Goal: Transaction & Acquisition: Purchase product/service

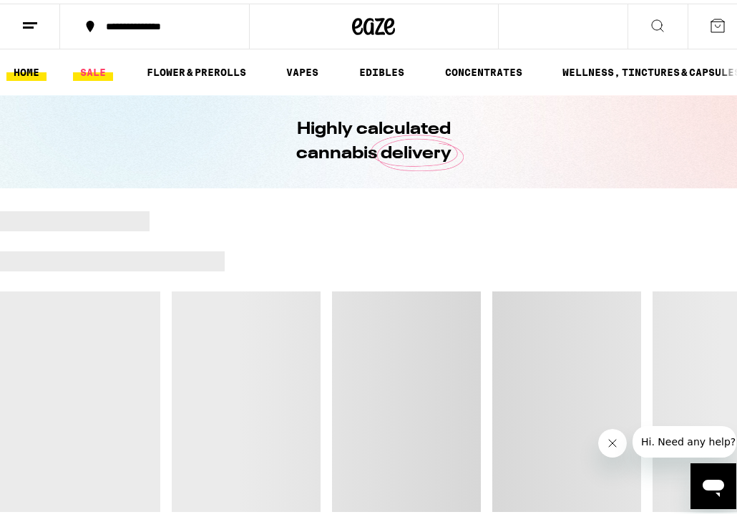
click at [91, 70] on link "SALE" at bounding box center [93, 68] width 40 height 17
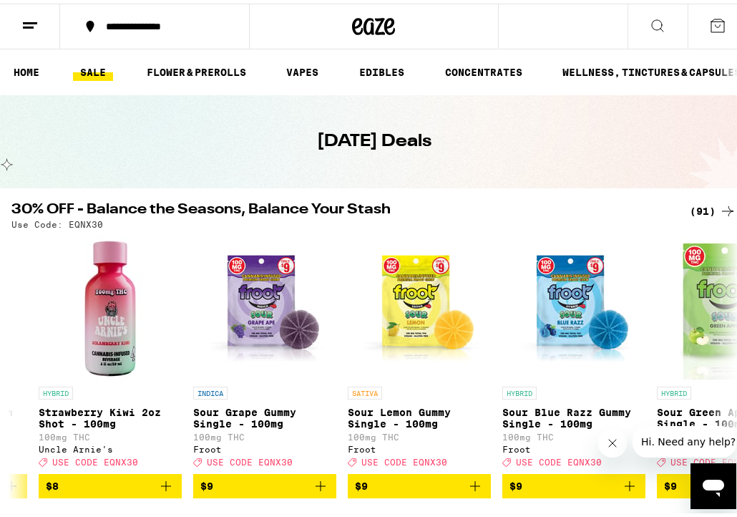
scroll to position [0, 1369]
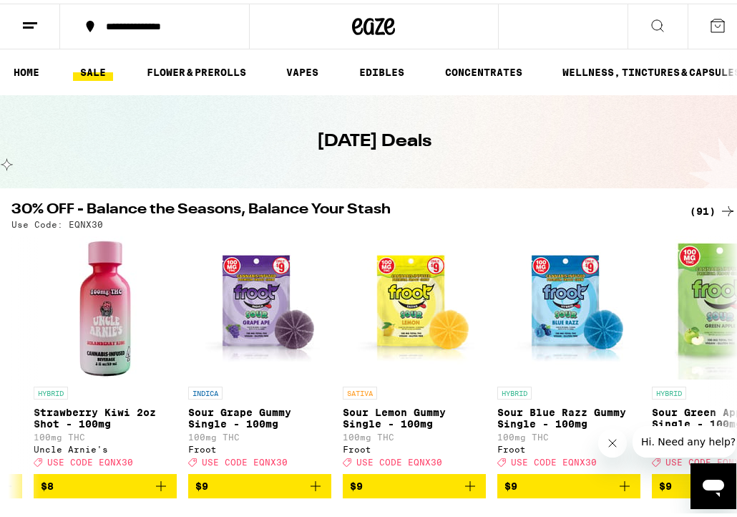
click at [719, 205] on icon at bounding box center [727, 207] width 17 height 17
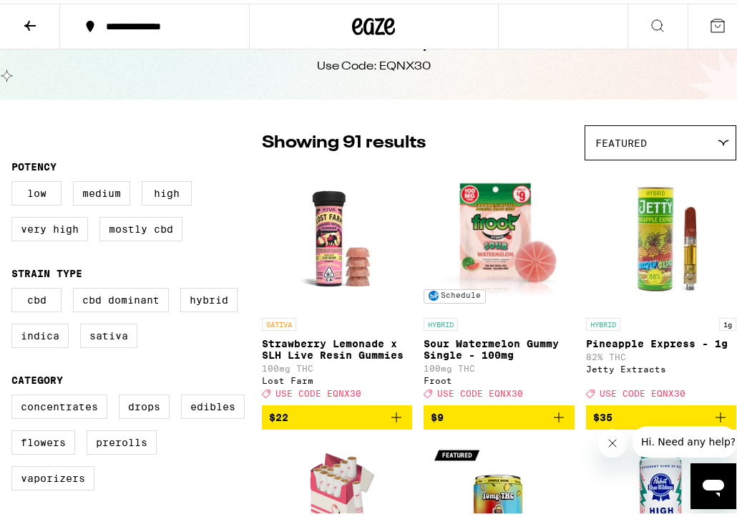
scroll to position [31, 0]
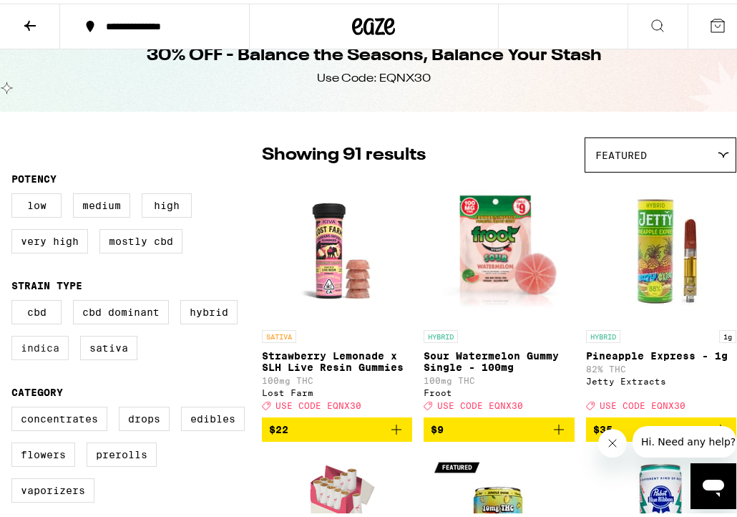
click at [42, 352] on label "Indica" at bounding box center [39, 344] width 57 height 24
click at [15, 299] on input "Indica" at bounding box center [14, 299] width 1 height 1
checkbox input "true"
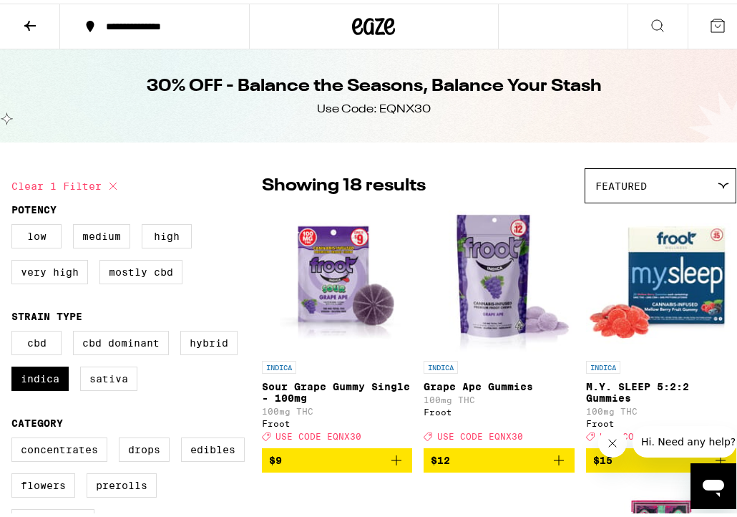
click at [29, 25] on icon at bounding box center [29, 22] width 11 height 10
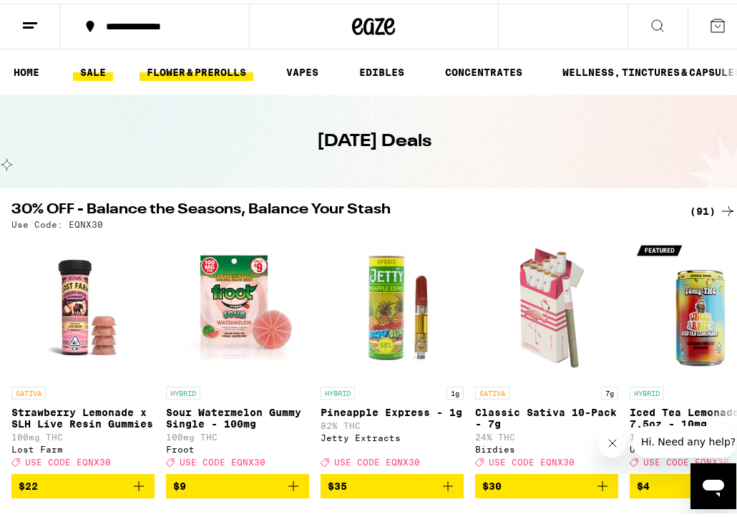
click at [195, 67] on link "FLOWER & PREROLLS" at bounding box center [197, 68] width 114 height 17
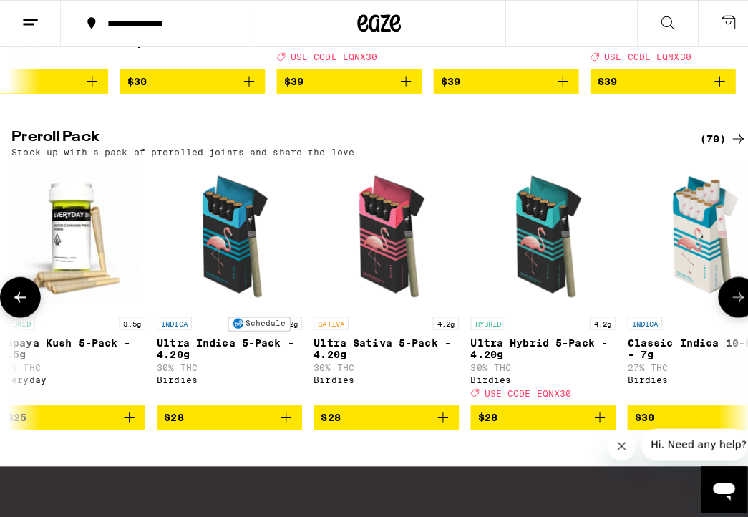
scroll to position [0, 807]
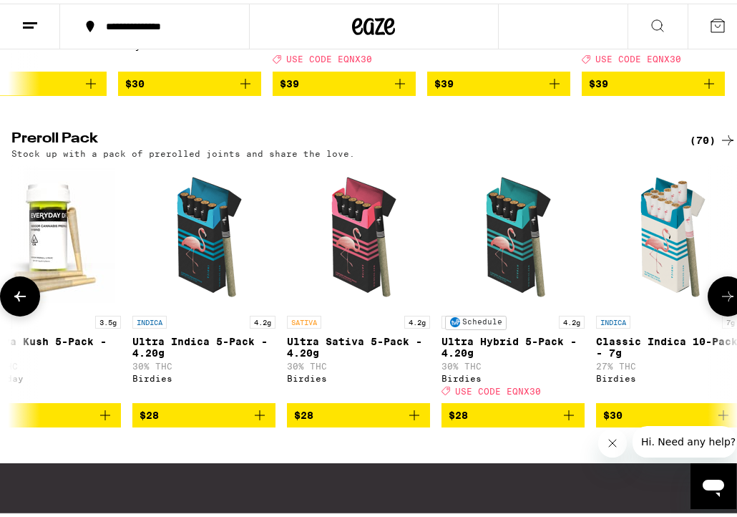
click at [531, 258] on img "Open page for Ultra Hybrid 5-Pack - 4.20g from Birdies" at bounding box center [513, 233] width 143 height 143
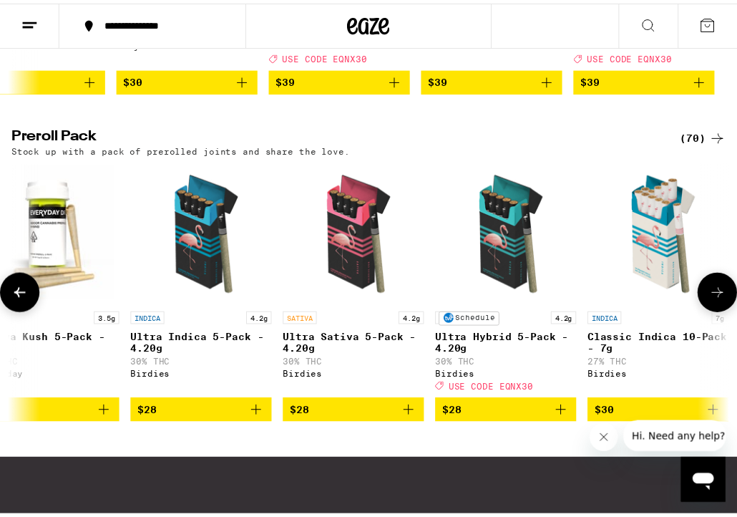
scroll to position [0, 7470]
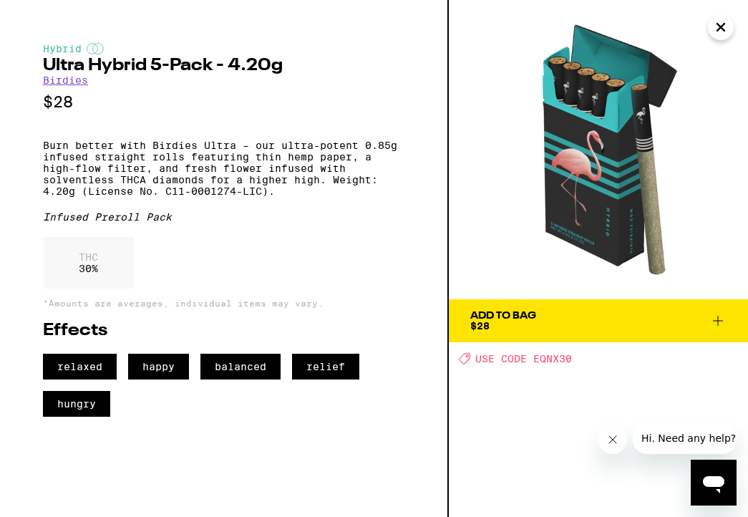
click at [498, 320] on div "Add To Bag" at bounding box center [503, 316] width 66 height 10
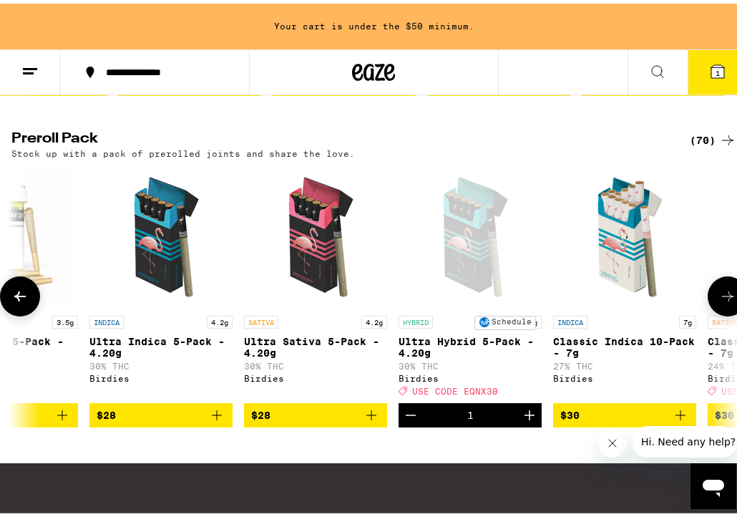
scroll to position [0, 849]
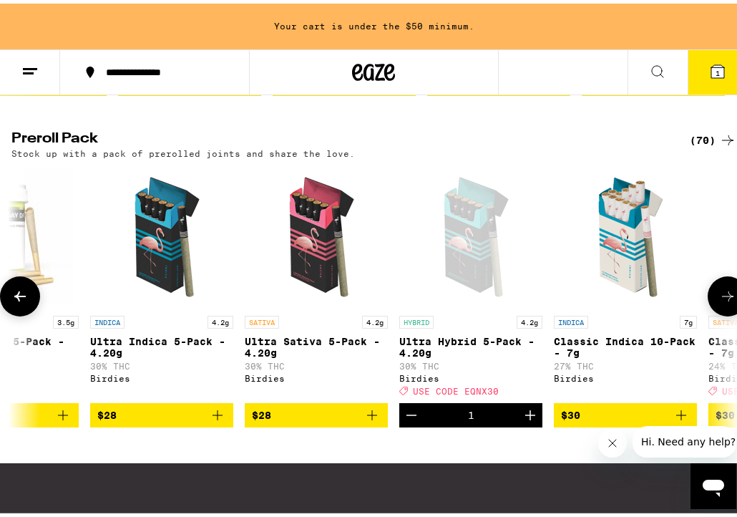
click at [215, 420] on icon "Add to bag" at bounding box center [217, 411] width 17 height 17
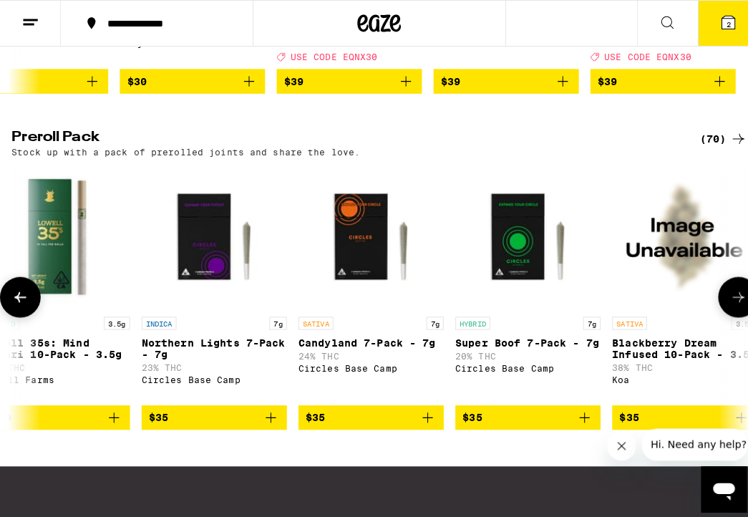
scroll to position [0, 2504]
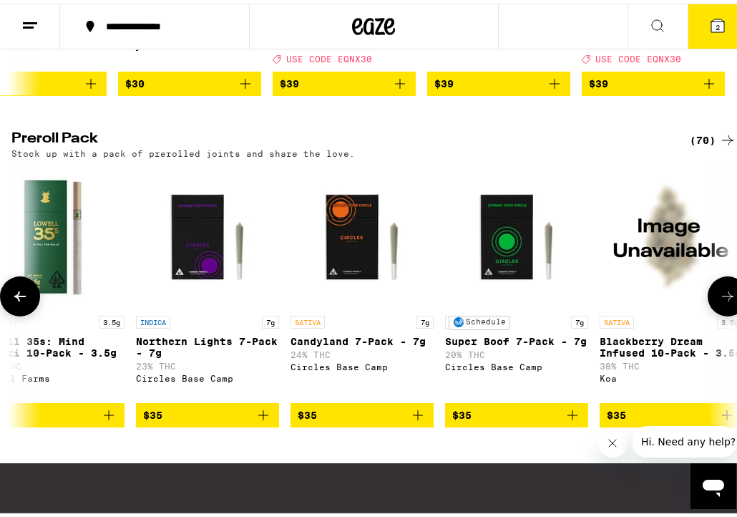
click at [535, 257] on img "Open page for Super Boof 7-Pack - 7g from Circles Base Camp" at bounding box center [516, 233] width 143 height 143
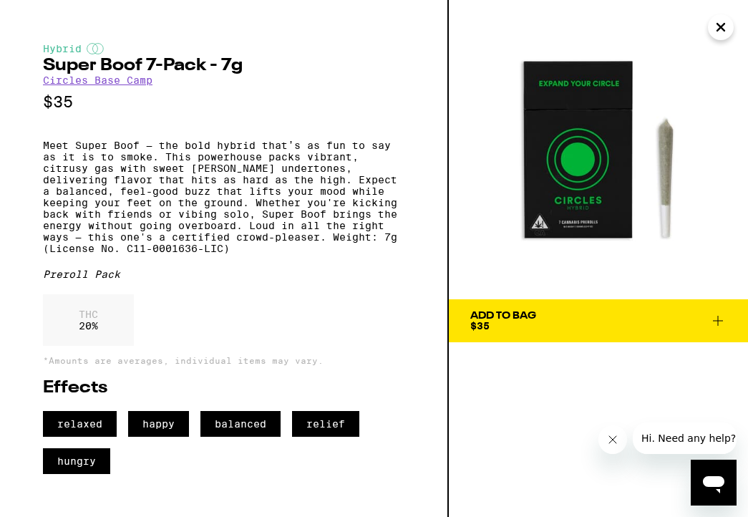
click at [721, 28] on icon "Close" at bounding box center [720, 27] width 7 height 7
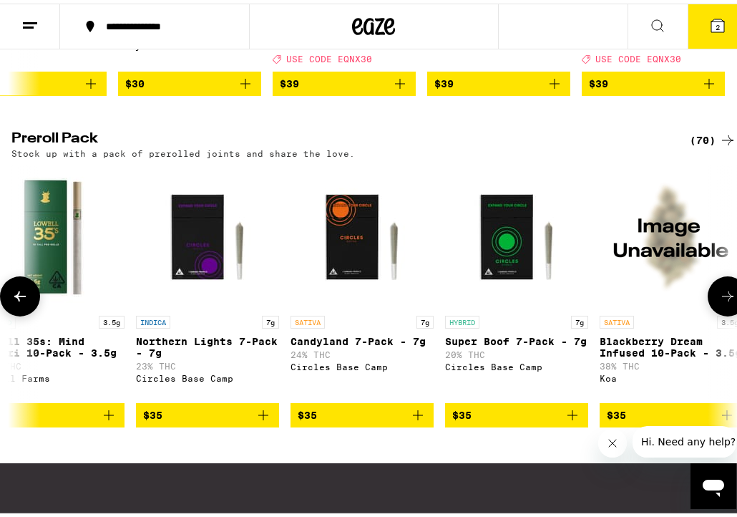
click at [262, 420] on icon "Add to bag" at bounding box center [263, 411] width 17 height 17
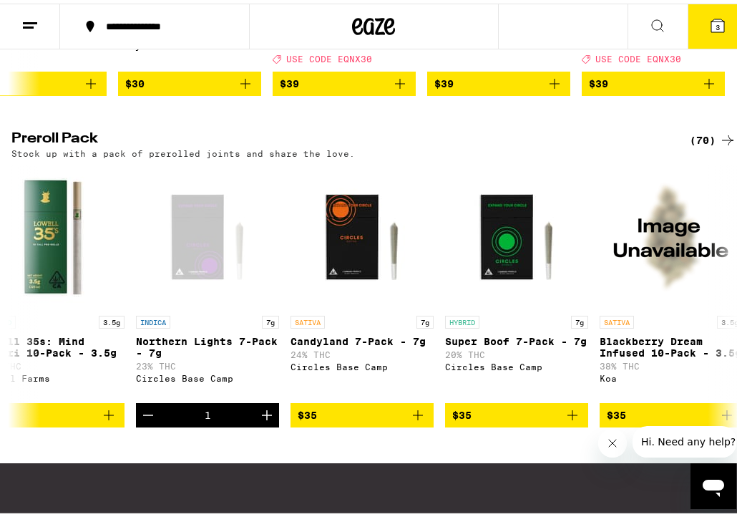
click at [688, 22] on button "3" at bounding box center [718, 23] width 60 height 44
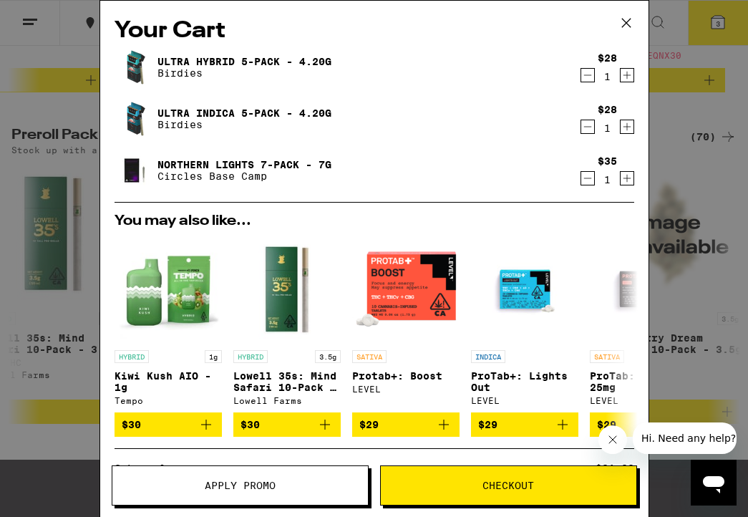
click at [581, 77] on icon "Decrement" at bounding box center [587, 75] width 13 height 17
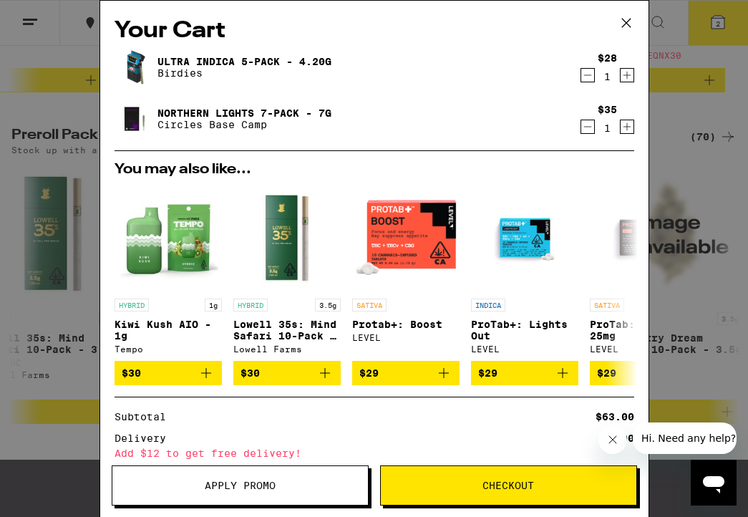
click at [632, 21] on icon at bounding box center [626, 22] width 21 height 21
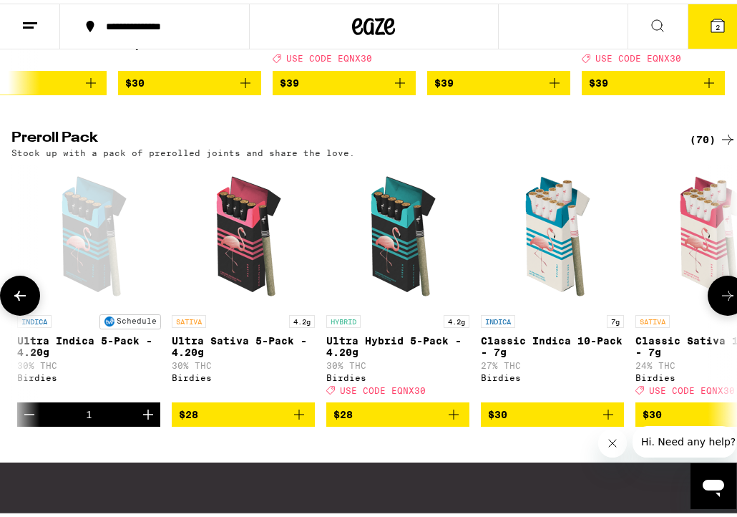
scroll to position [0, 924]
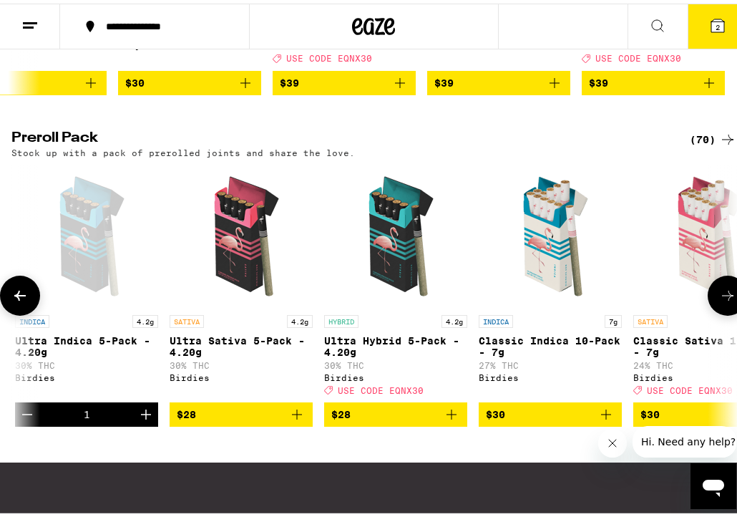
click at [451, 419] on icon "Add to bag" at bounding box center [451, 410] width 17 height 17
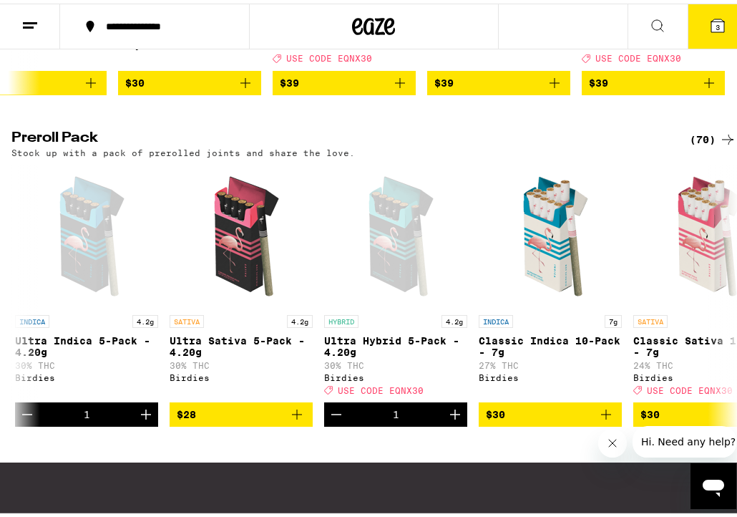
click at [695, 16] on button "3" at bounding box center [718, 23] width 60 height 44
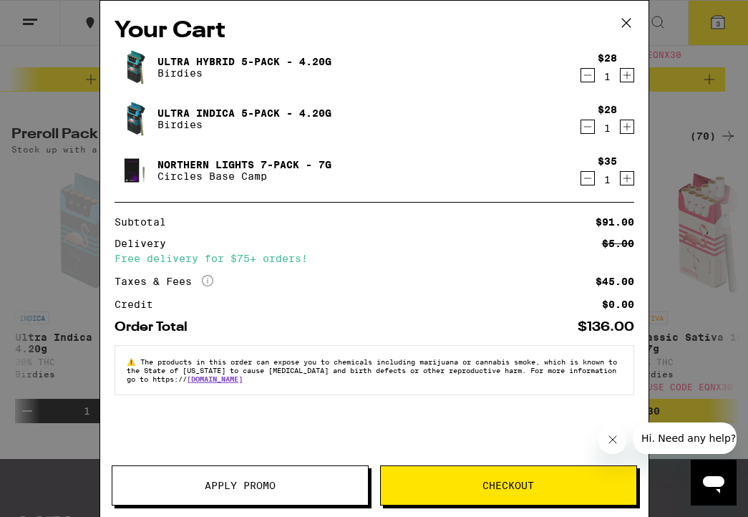
click at [185, 490] on button "Apply Promo" at bounding box center [240, 485] width 257 height 40
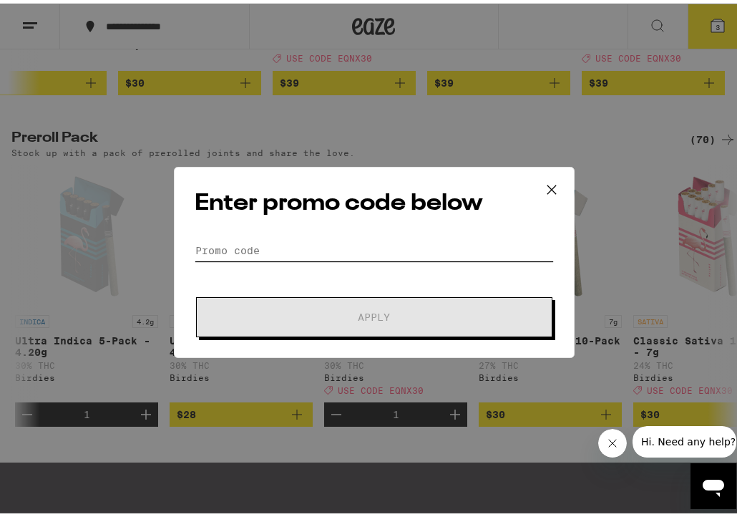
click at [261, 240] on input "Promo Code" at bounding box center [374, 246] width 359 height 21
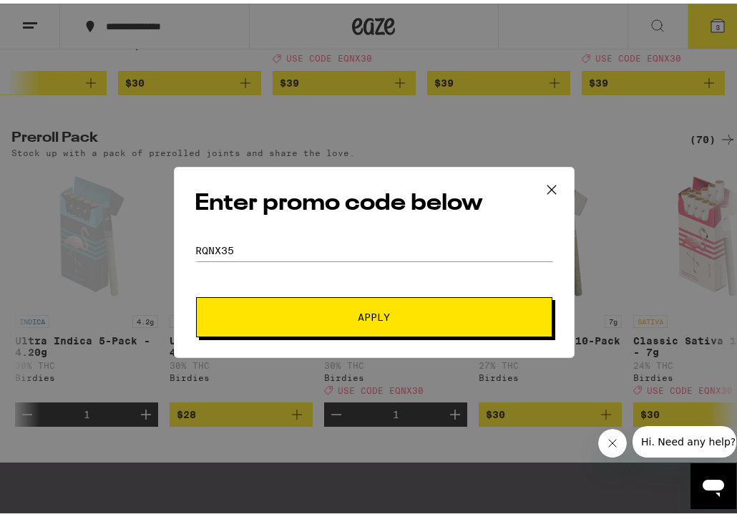
click at [288, 306] on button "Apply" at bounding box center [374, 314] width 356 height 40
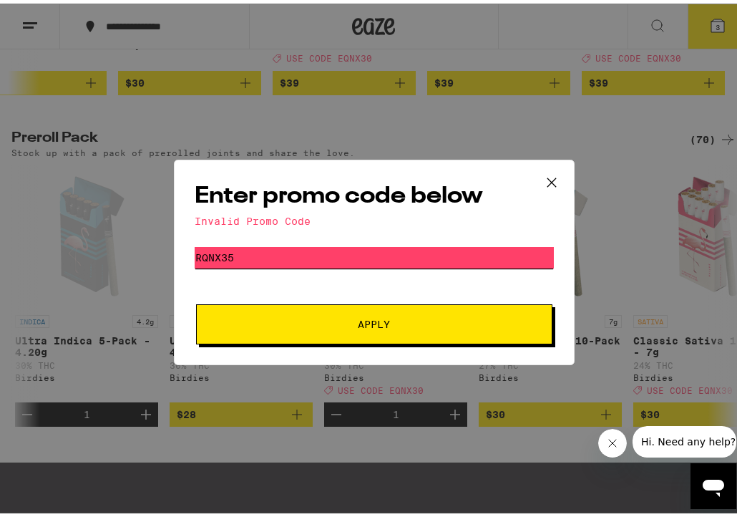
click at [223, 256] on input "rqnx35" at bounding box center [374, 253] width 359 height 21
type input "rqnx25"
click at [258, 321] on span "Apply" at bounding box center [375, 321] width 258 height 10
click at [548, 178] on icon at bounding box center [551, 178] width 21 height 21
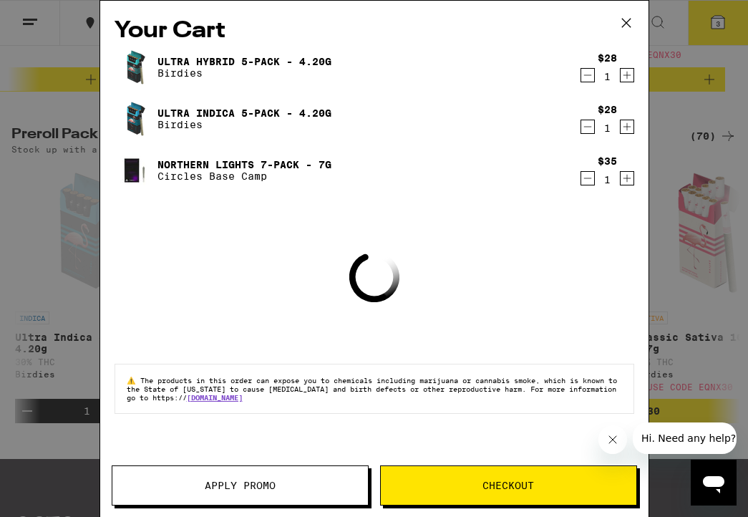
click at [631, 11] on button at bounding box center [626, 24] width 44 height 46
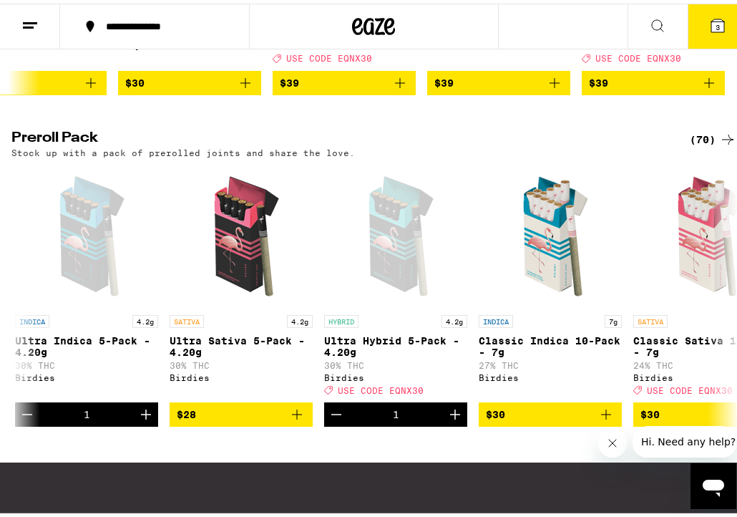
click at [722, 26] on button "3" at bounding box center [718, 23] width 60 height 44
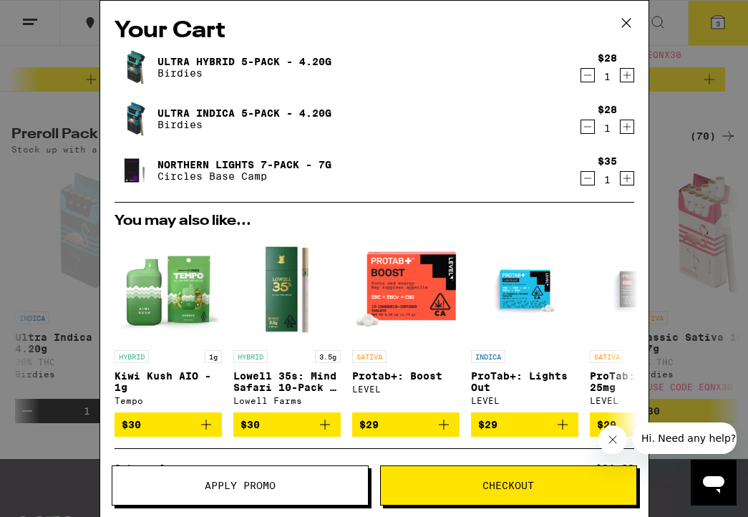
click at [241, 476] on button "Apply Promo" at bounding box center [240, 485] width 257 height 40
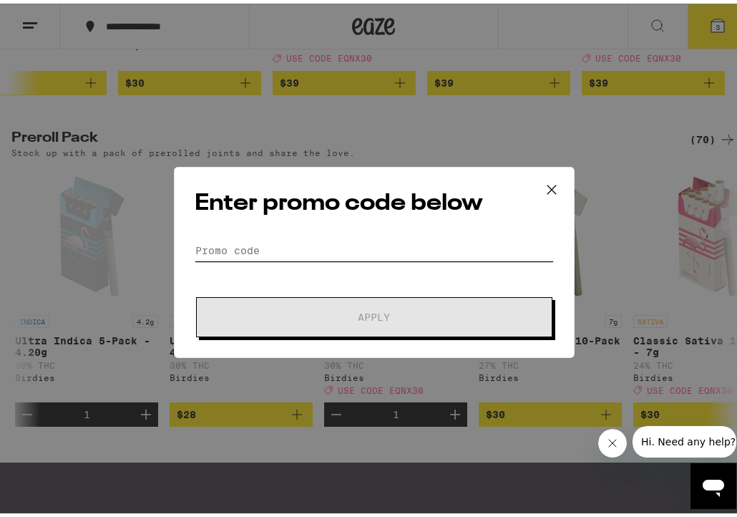
click at [306, 238] on input "Promo Code" at bounding box center [374, 246] width 359 height 21
type input "e"
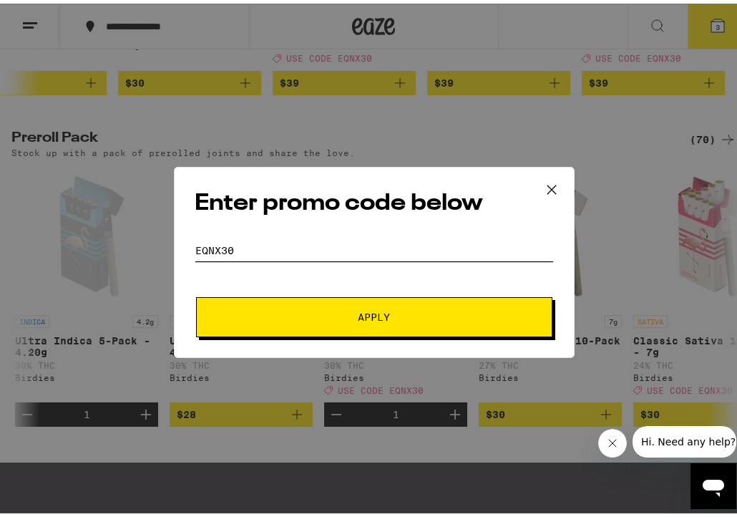
type input "EQNX30"
click at [308, 312] on span "Apply" at bounding box center [375, 314] width 258 height 10
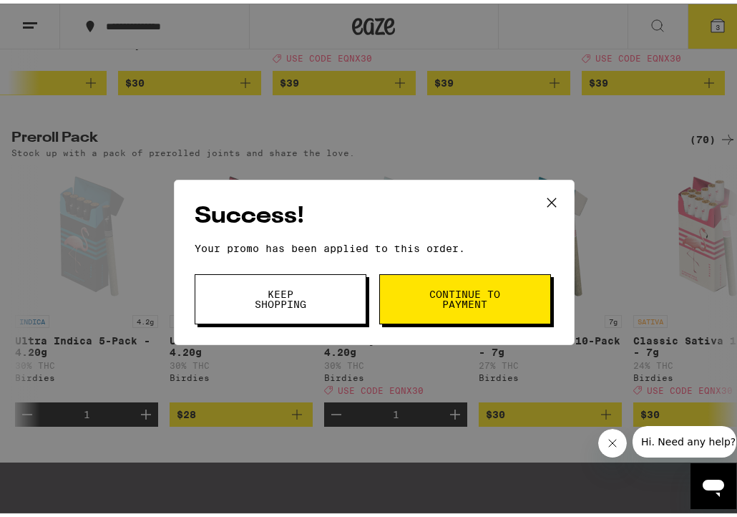
click at [480, 302] on span "Continue to payment" at bounding box center [465, 296] width 73 height 20
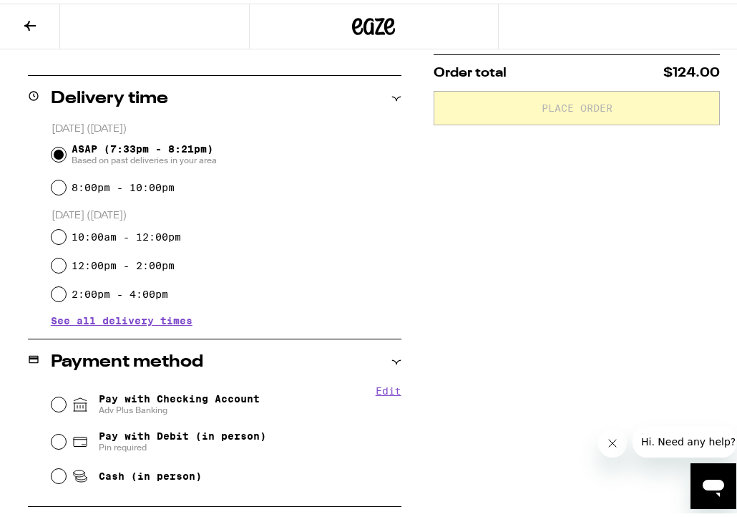
scroll to position [407, 0]
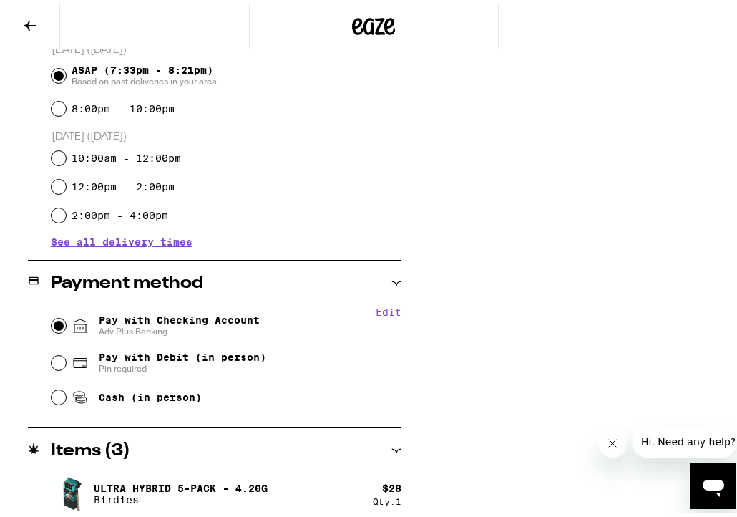
click at [54, 316] on input "Pay with Checking Account Adv Plus Banking" at bounding box center [59, 322] width 14 height 14
radio input "true"
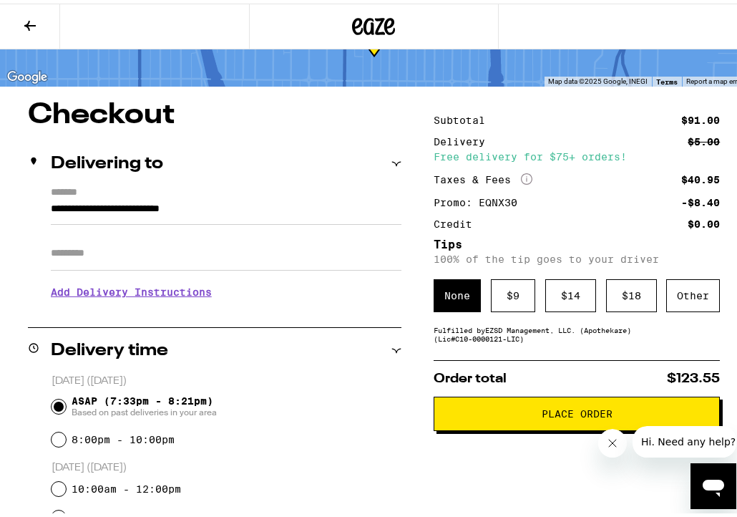
scroll to position [0, 0]
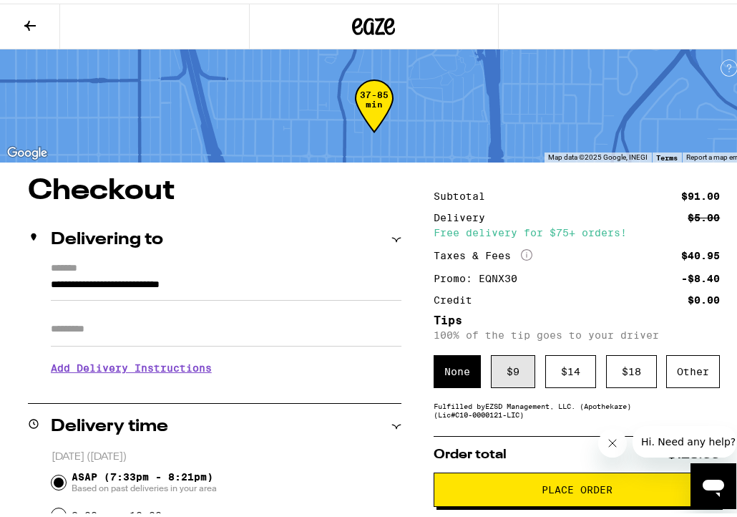
click at [498, 376] on div "$ 9" at bounding box center [513, 367] width 44 height 33
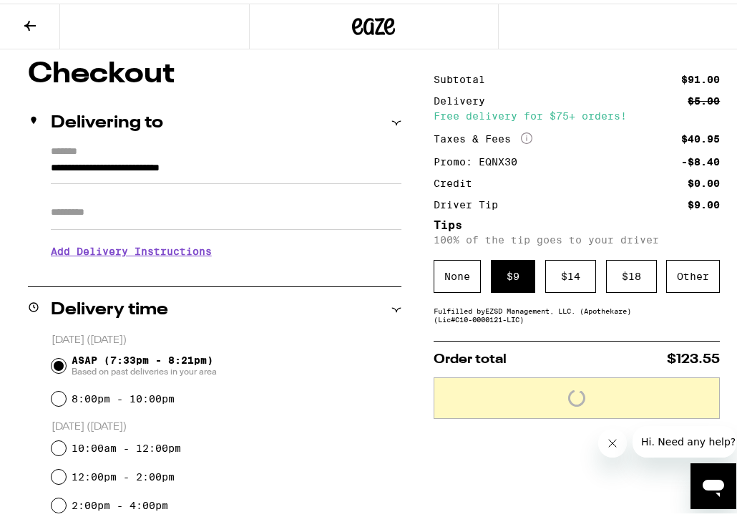
scroll to position [142, 0]
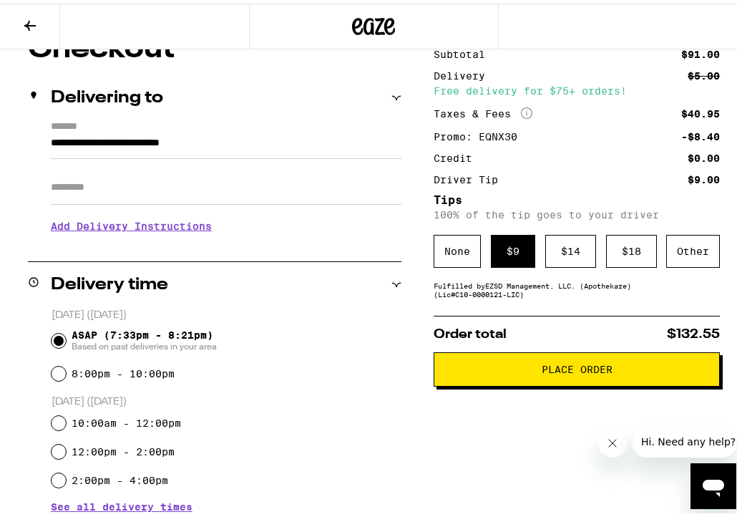
click at [496, 371] on span "Place Order" at bounding box center [577, 366] width 262 height 10
